Goal: Communication & Community: Answer question/provide support

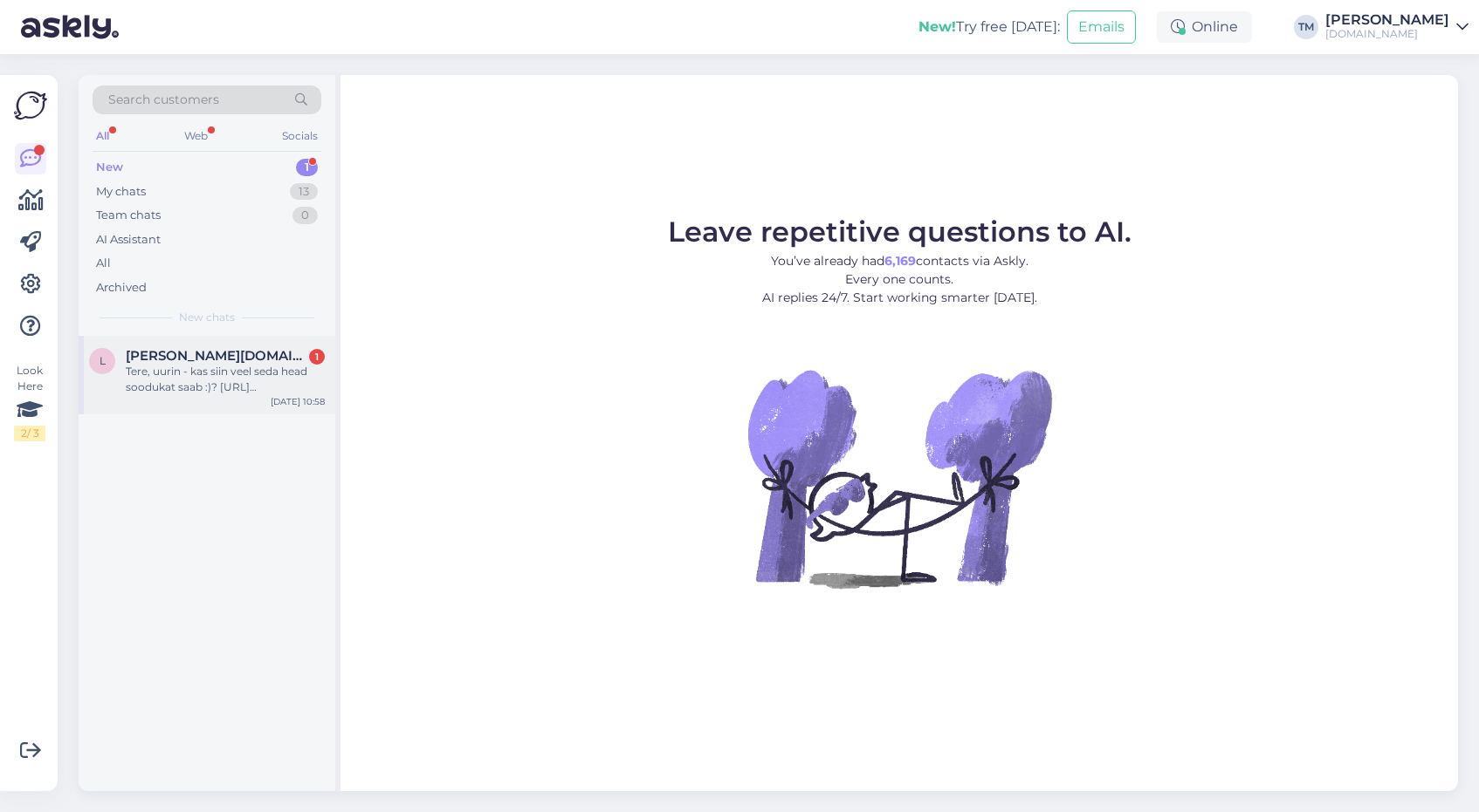
click at [229, 384] on div "Tere, uurin - kas siin veel seda head soodukat saab :)? [URL][DOMAIN_NAME]" at bounding box center [224, 380] width 199 height 31
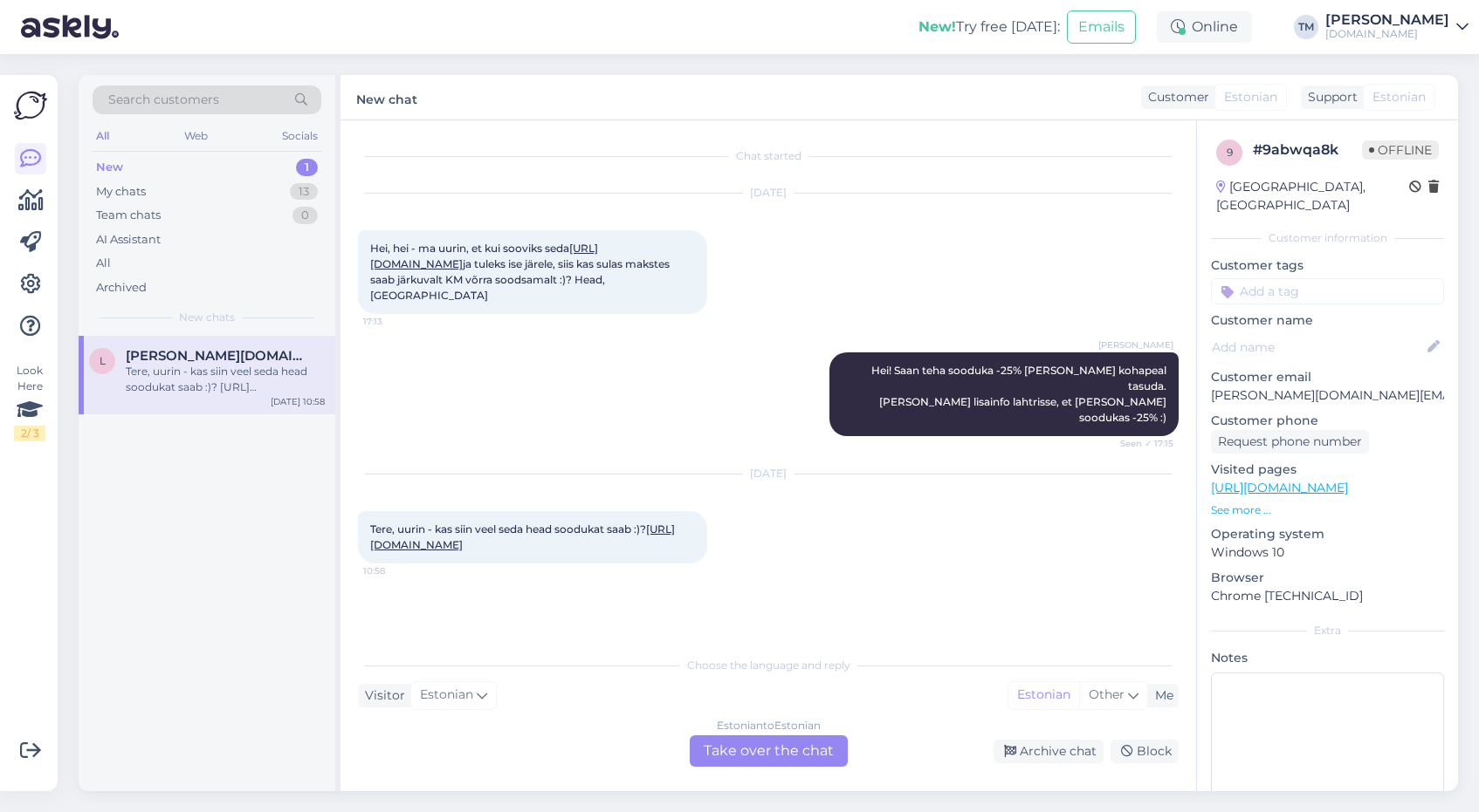
click at [597, 535] on link "[URL][DOMAIN_NAME]" at bounding box center [522, 536] width 304 height 28
click at [788, 744] on div "Estonian to Estonian Take over the chat" at bounding box center [768, 751] width 158 height 31
click at [780, 755] on div "Estonian to Estonian Take over the chat" at bounding box center [768, 751] width 158 height 31
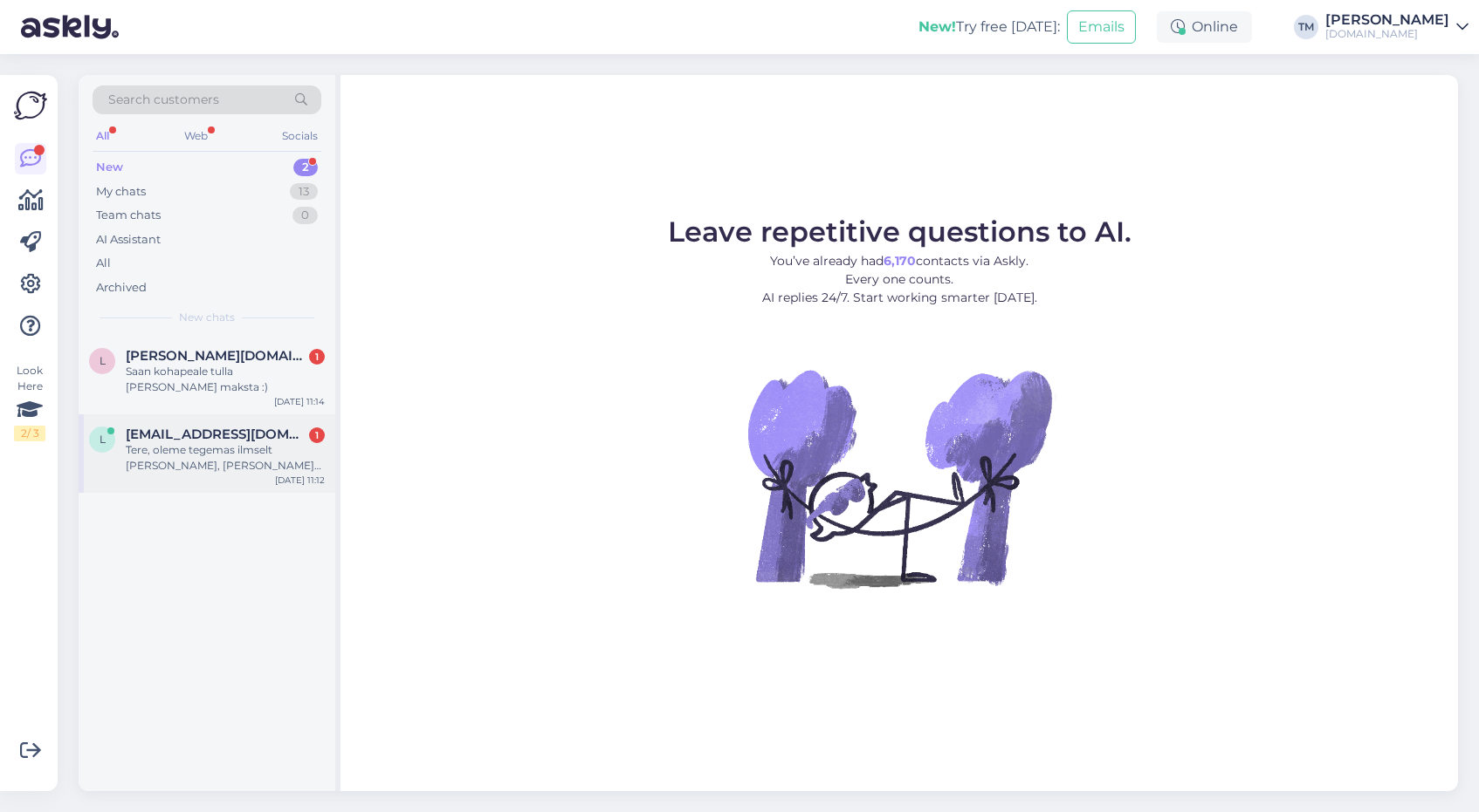
click at [244, 457] on div "Tere, oleme tegemas ilmselt [PERSON_NAME], [PERSON_NAME] lehelt tellimust e-arv…" at bounding box center [224, 458] width 199 height 31
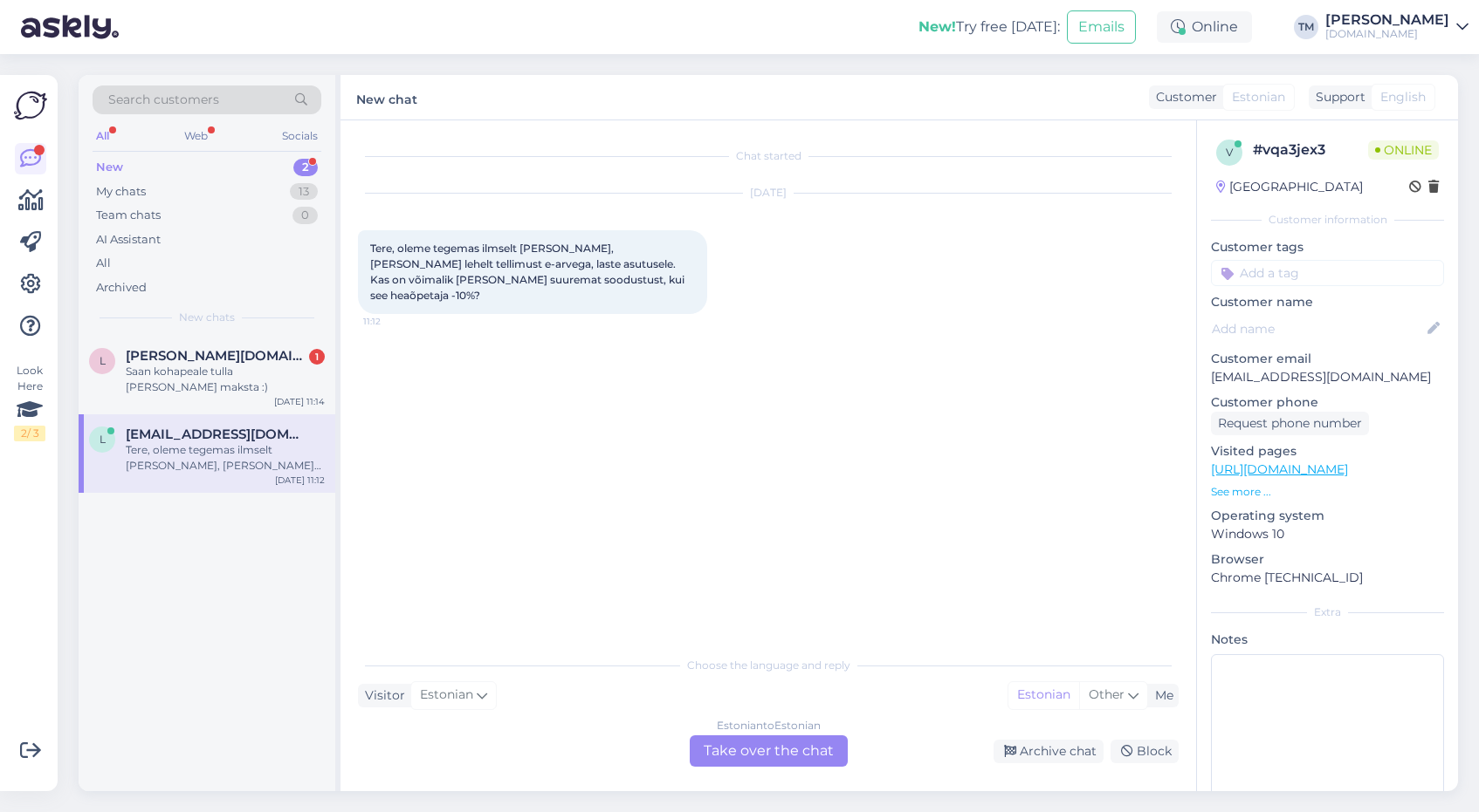
click at [774, 749] on div "Estonian to Estonian Take over the chat" at bounding box center [768, 751] width 158 height 31
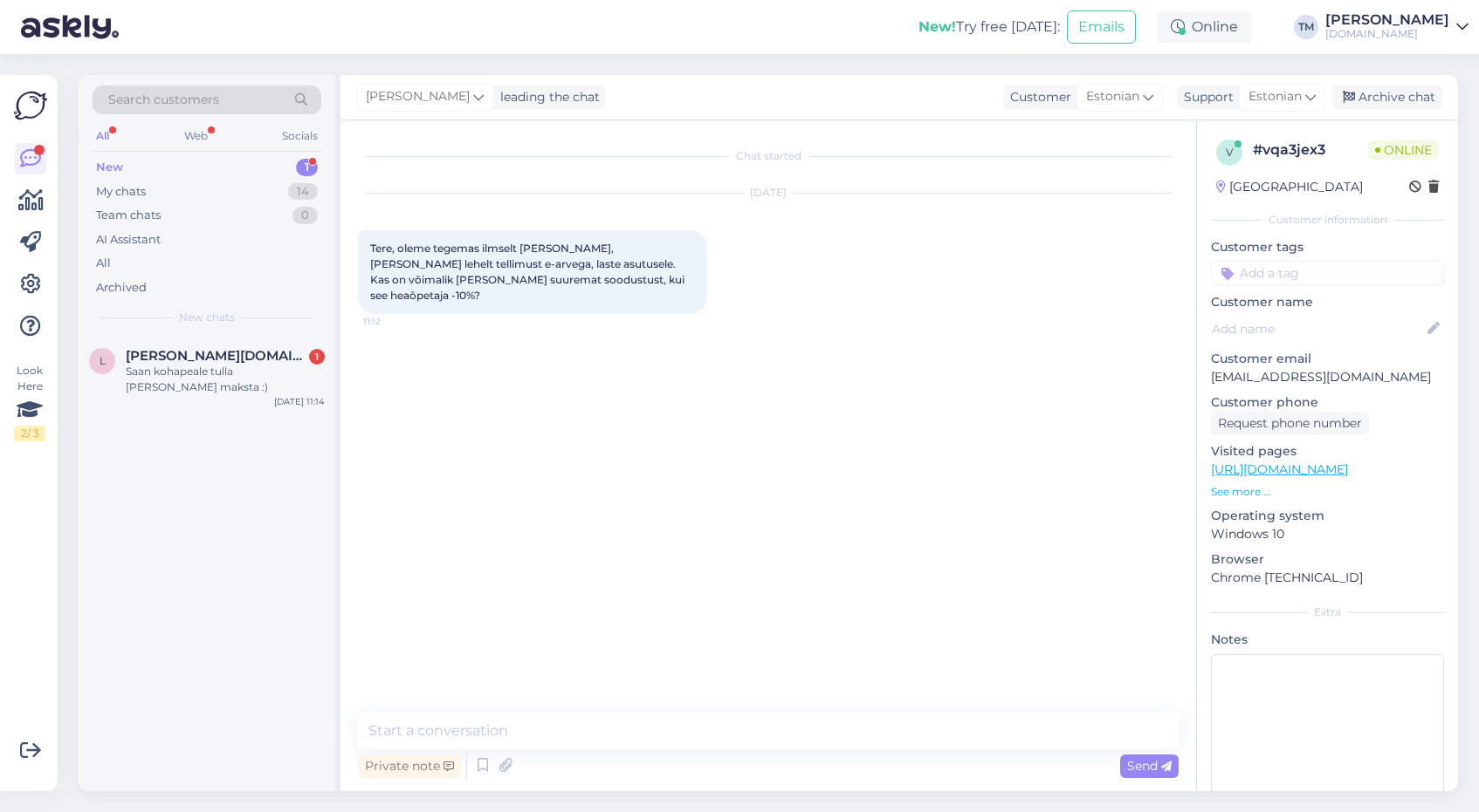
click at [774, 749] on div "Private note Send" at bounding box center [768, 766] width 820 height 33
click at [773, 735] on textarea at bounding box center [768, 731] width 820 height 36
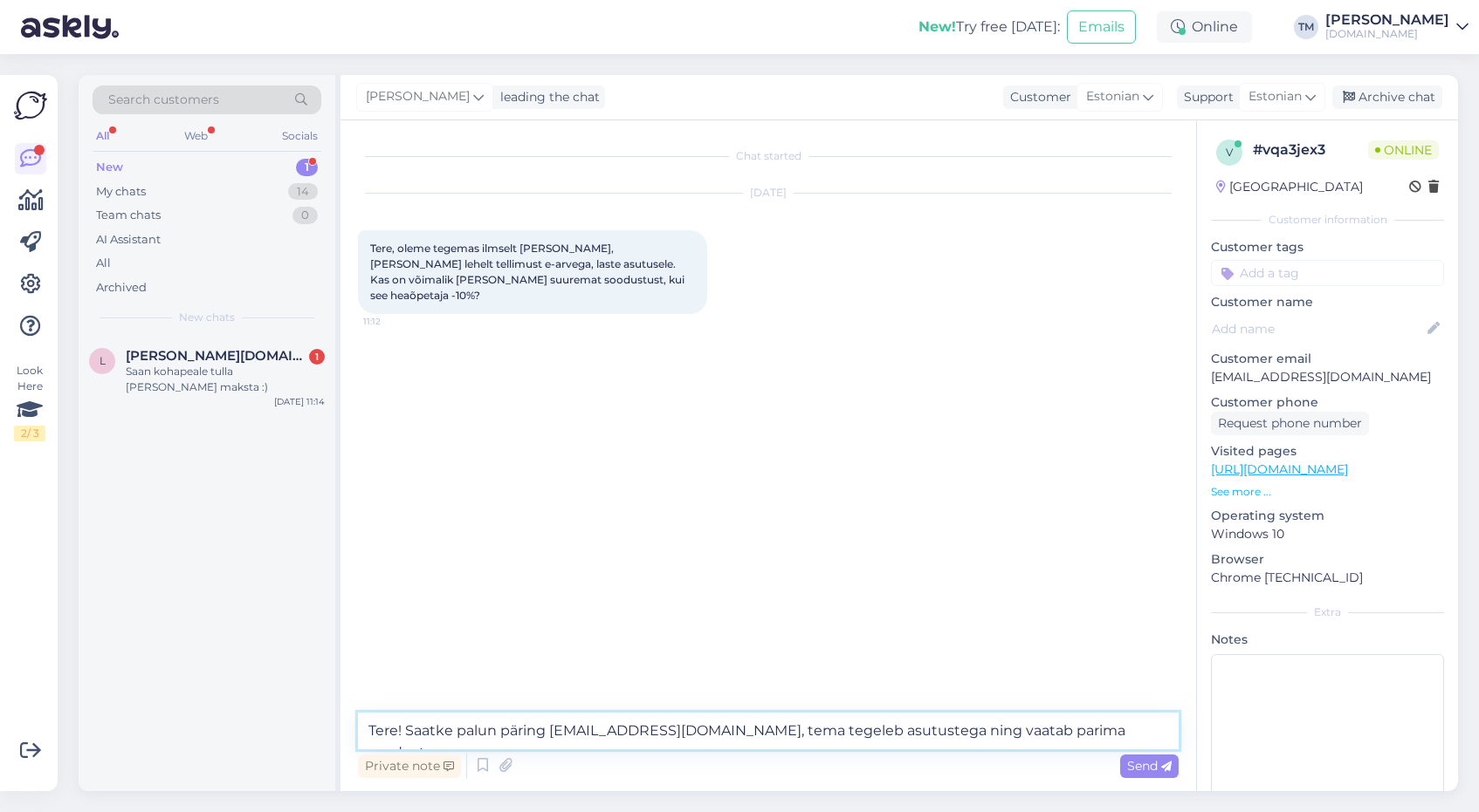
type textarea "Tere! Saatke palun päring [EMAIL_ADDRESS][DOMAIN_NAME], tema tegeleb asutustega…"
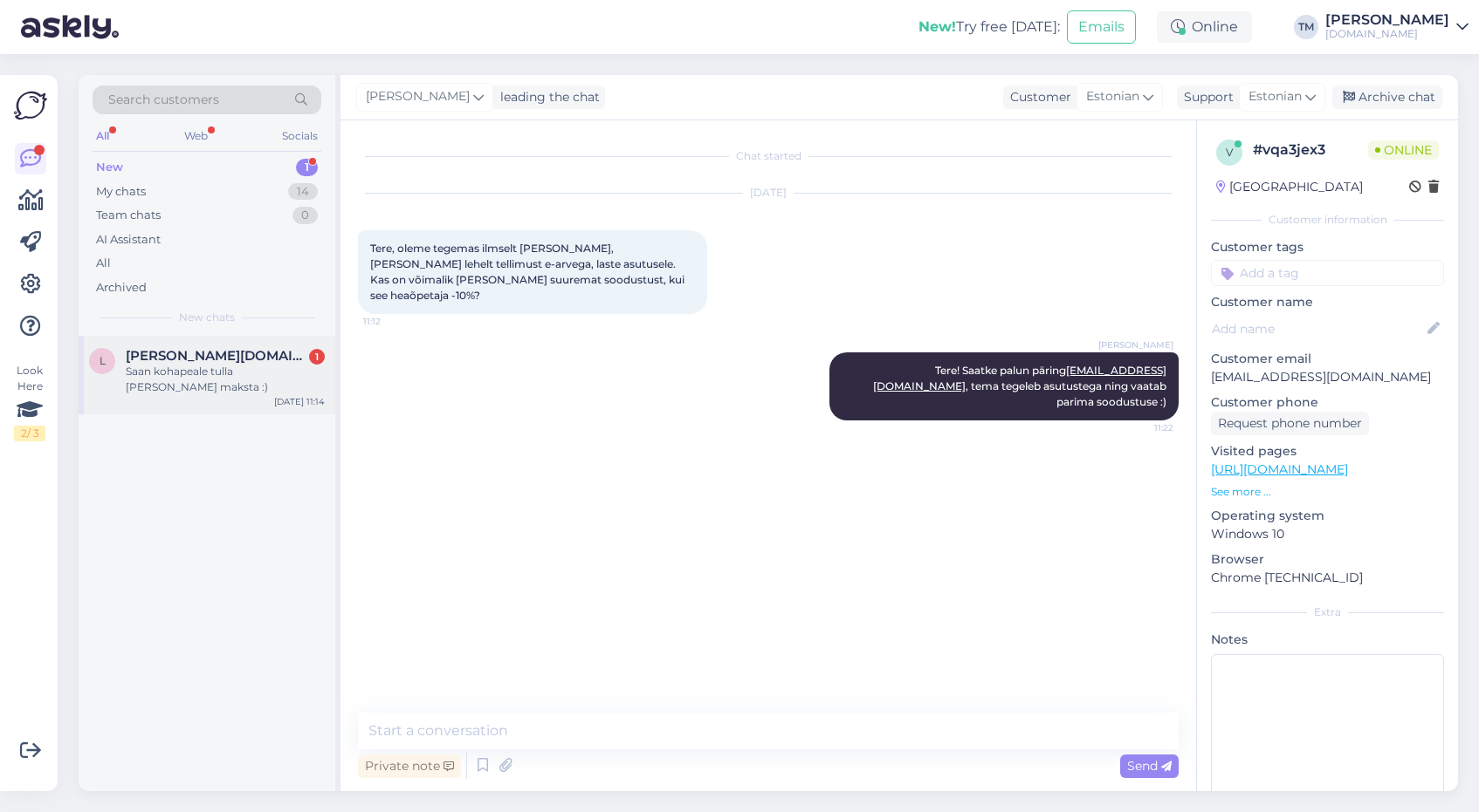
click at [173, 353] on span "[PERSON_NAME][DOMAIN_NAME][EMAIL_ADDRESS][PERSON_NAME][DOMAIN_NAME]" at bounding box center [216, 356] width 182 height 16
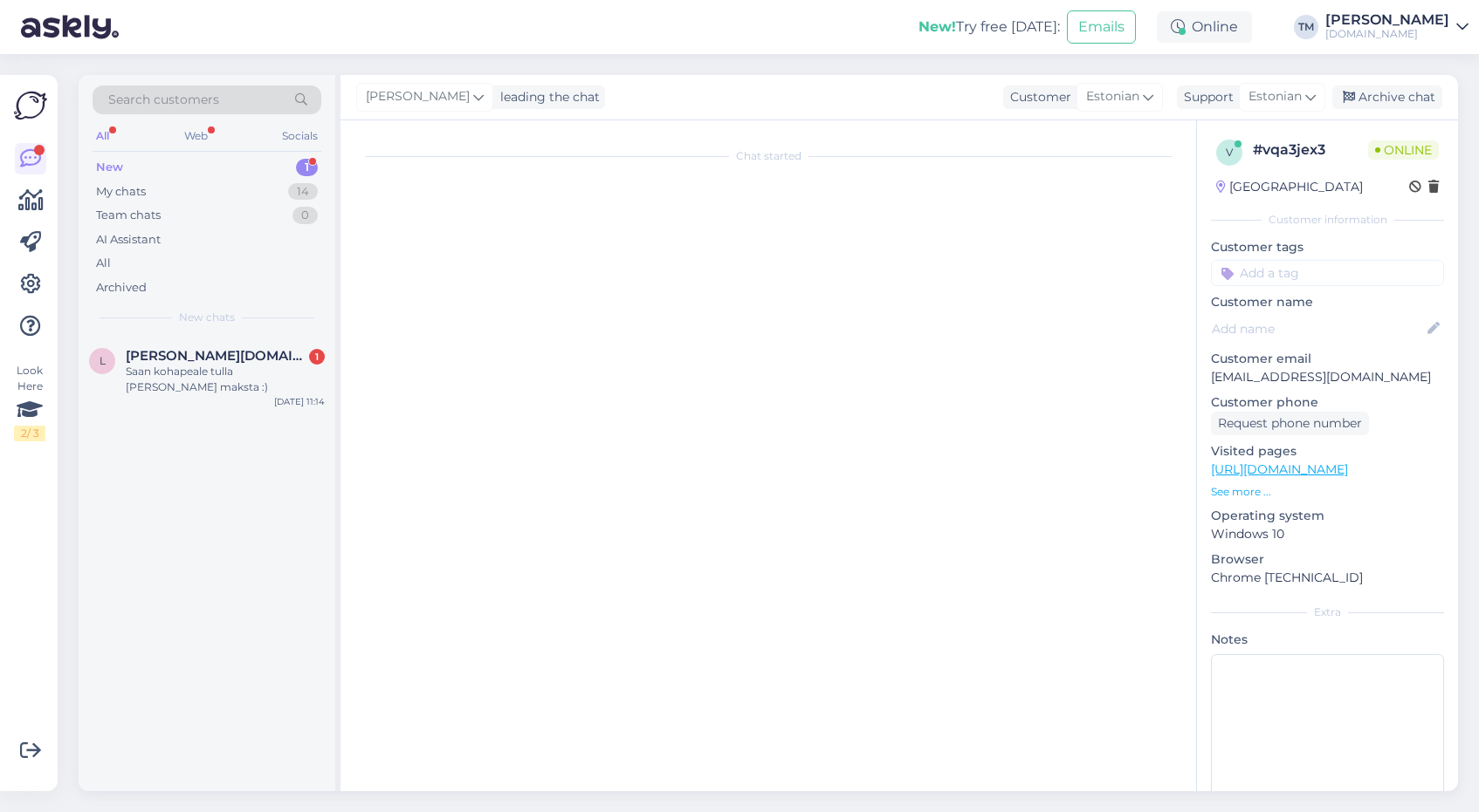
scroll to position [42, 0]
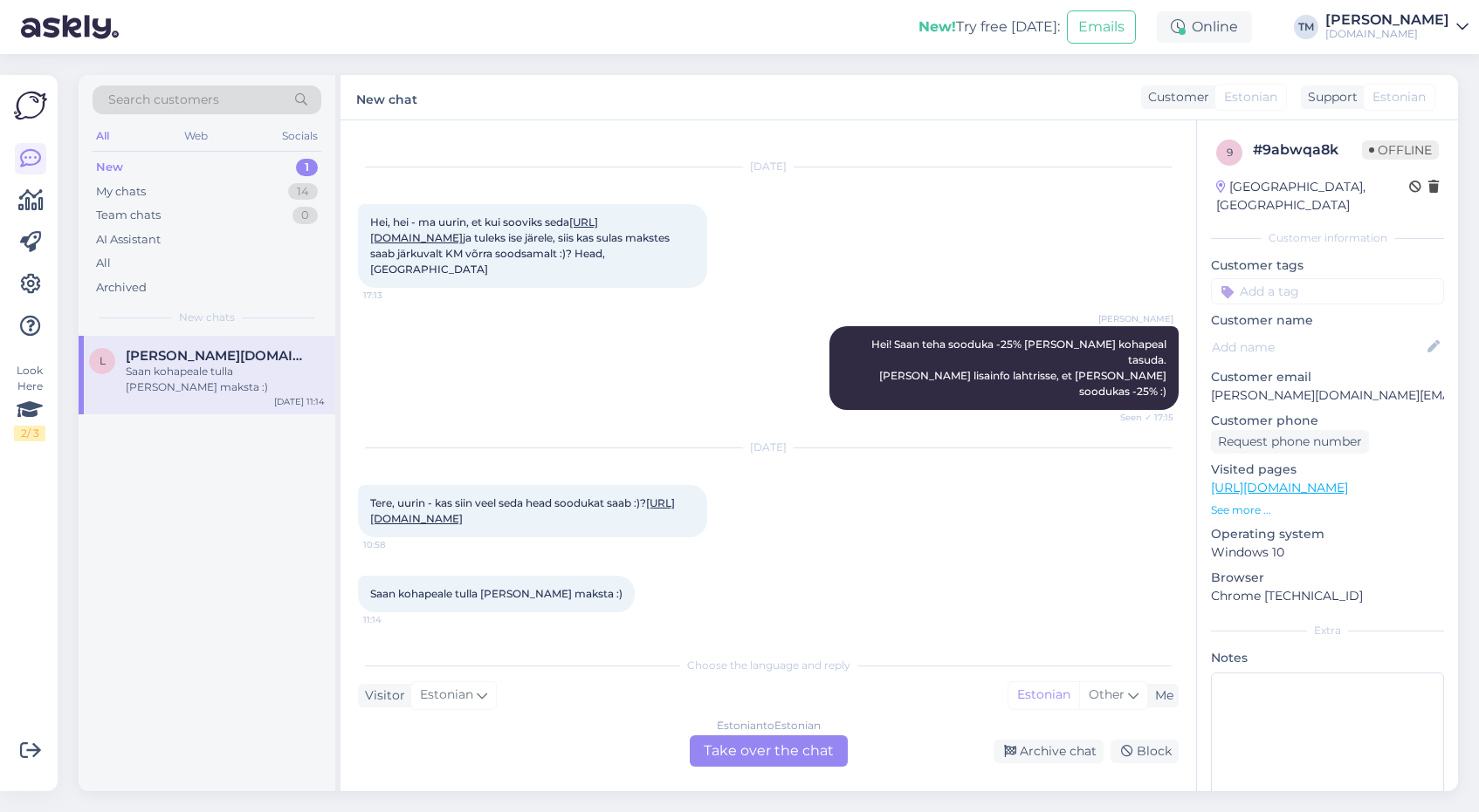
click at [775, 752] on div "Estonian to Estonian Take over the chat" at bounding box center [768, 751] width 158 height 31
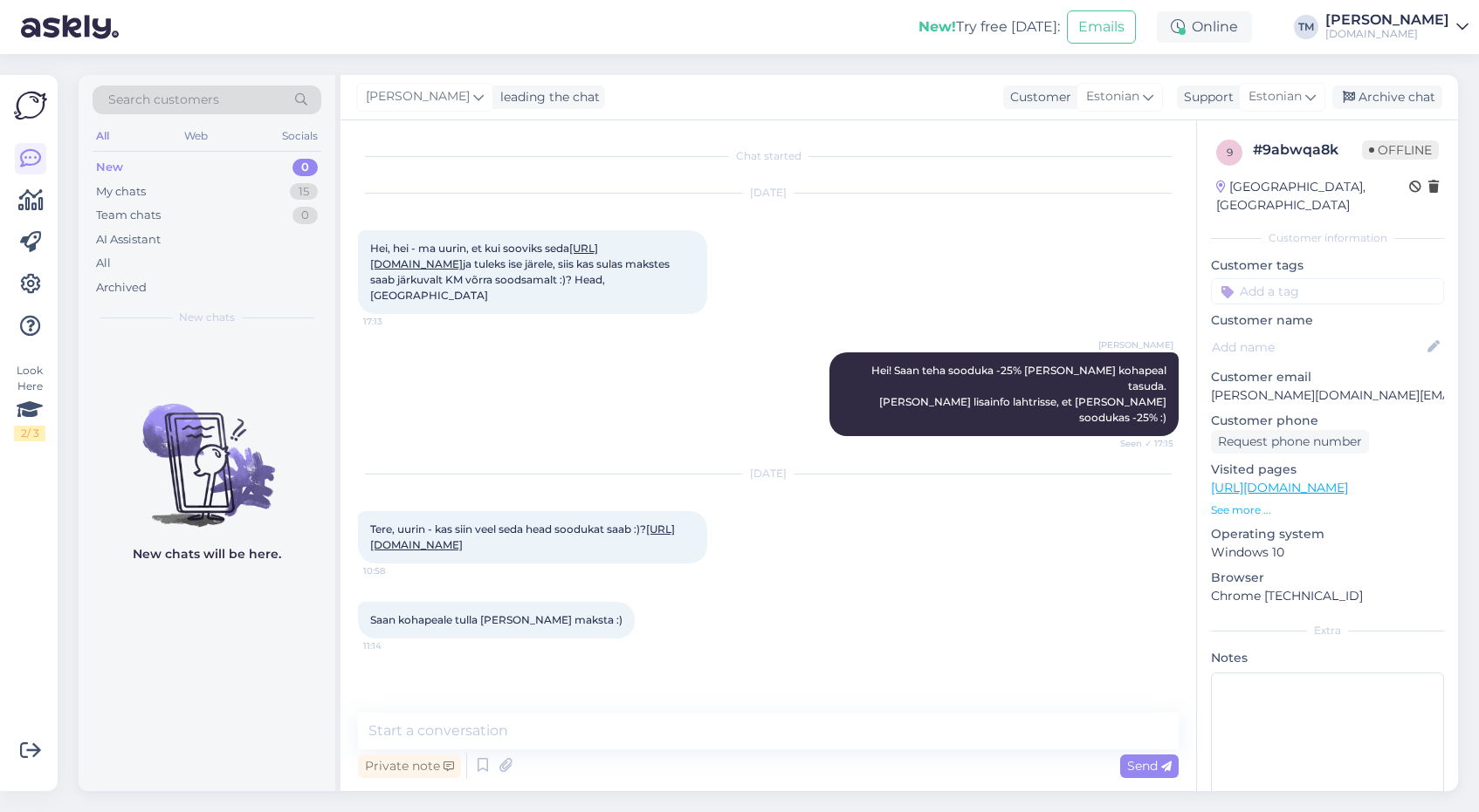
click at [716, 755] on div "Private note Send" at bounding box center [768, 766] width 820 height 33
click at [711, 730] on textarea at bounding box center [768, 731] width 820 height 36
type textarea "Hei! Saab ikka -25% nagu varemgi :)"
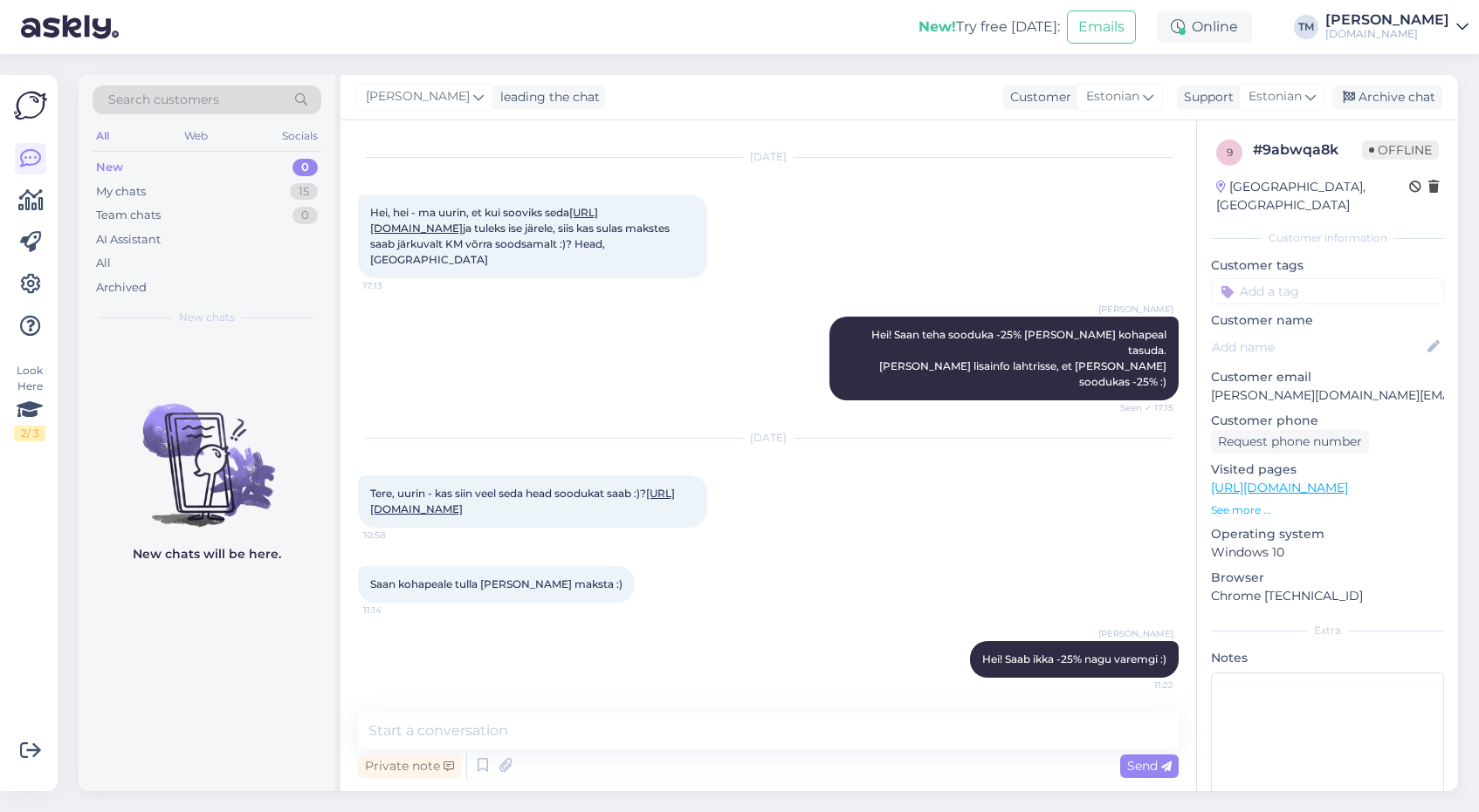
click at [643, 487] on link "[URL][DOMAIN_NAME]" at bounding box center [522, 501] width 304 height 28
click at [462, 732] on textarea at bounding box center [768, 731] width 820 height 36
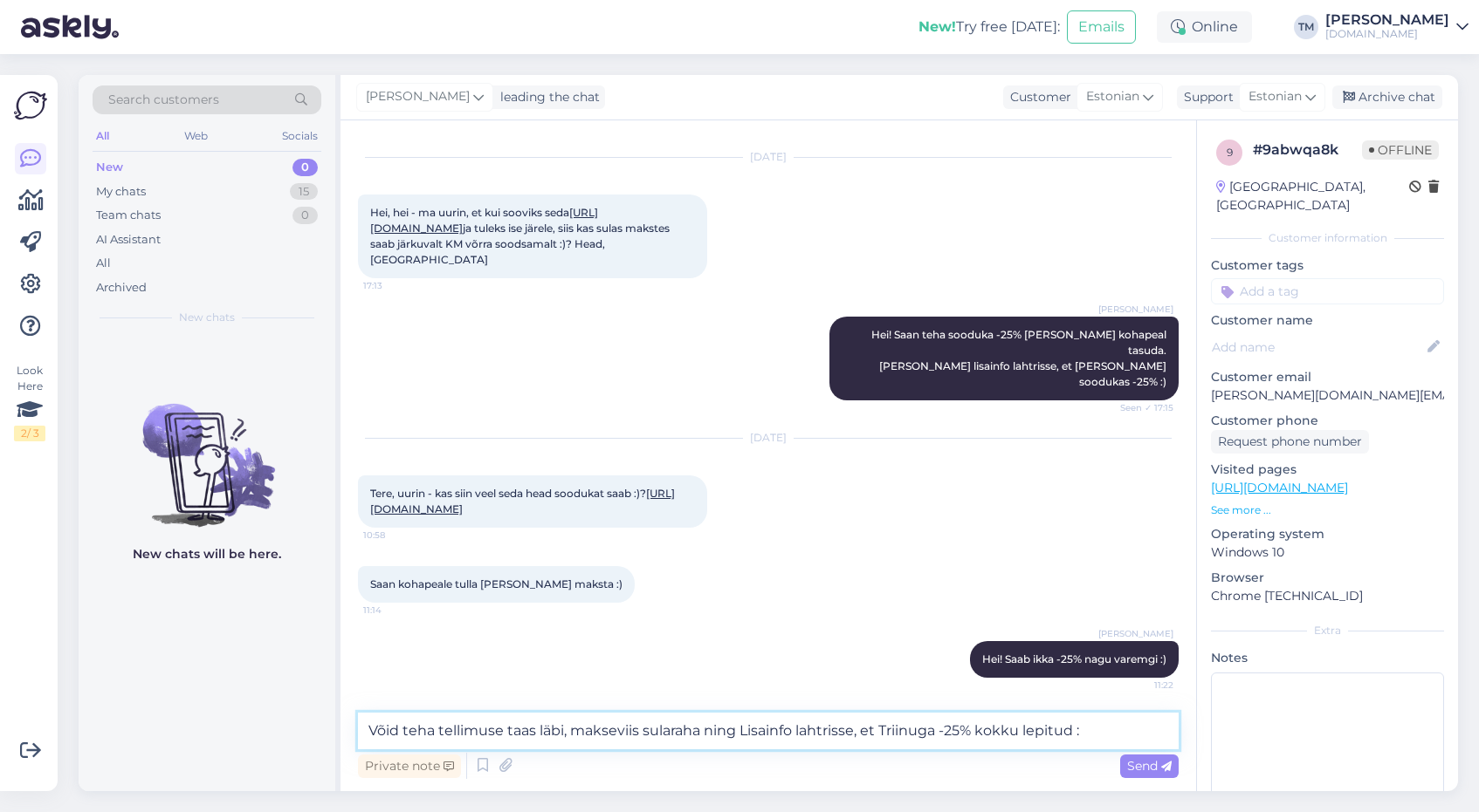
type textarea "Võid teha tellimuse taas läbi, makseviis sularaha ning Lisainfo lahtrisse, et T…"
